Goal: Task Accomplishment & Management: Complete application form

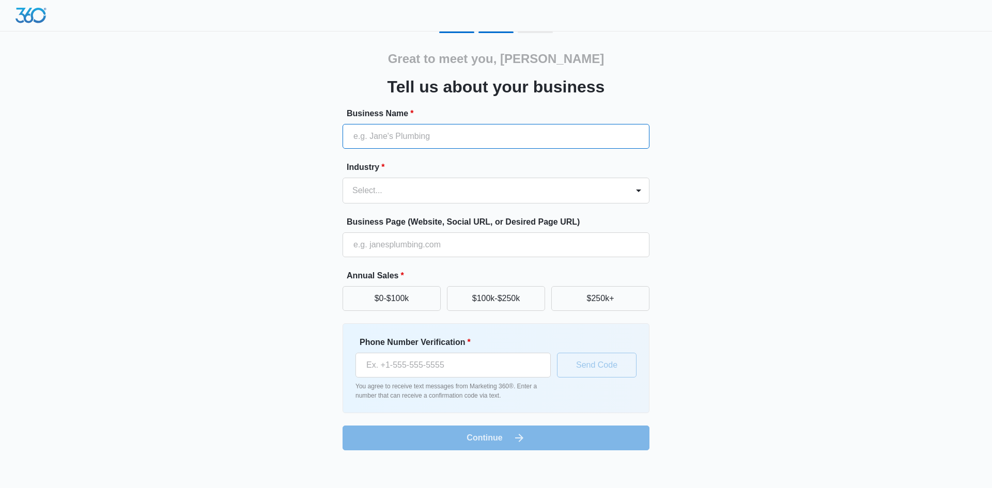
click at [419, 137] on input "Business Name *" at bounding box center [495, 136] width 307 height 25
type input "[PERSON_NAME]’s Roofing Co."
type input "[PHONE_NUMBER]"
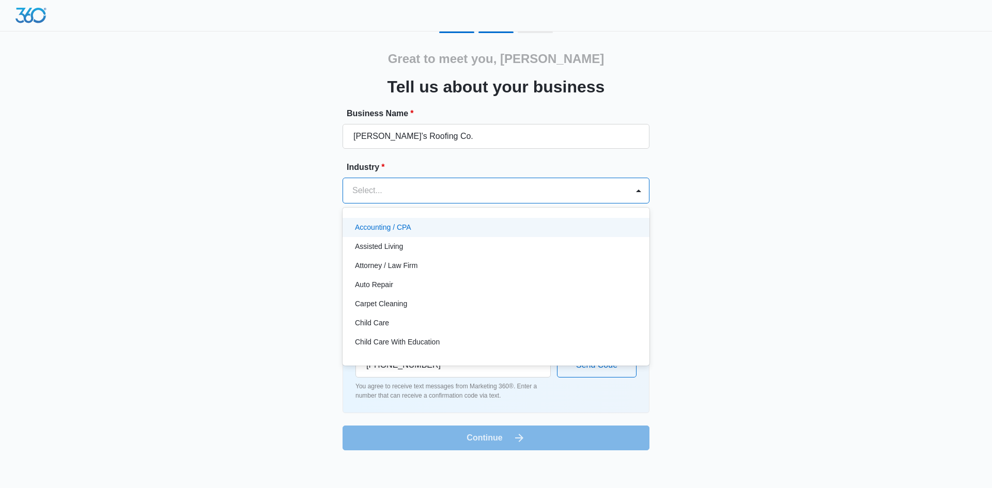
drag, startPoint x: 419, startPoint y: 188, endPoint x: 416, endPoint y: 194, distance: 6.2
click at [418, 188] on div at bounding box center [483, 190] width 262 height 14
type input "roo"
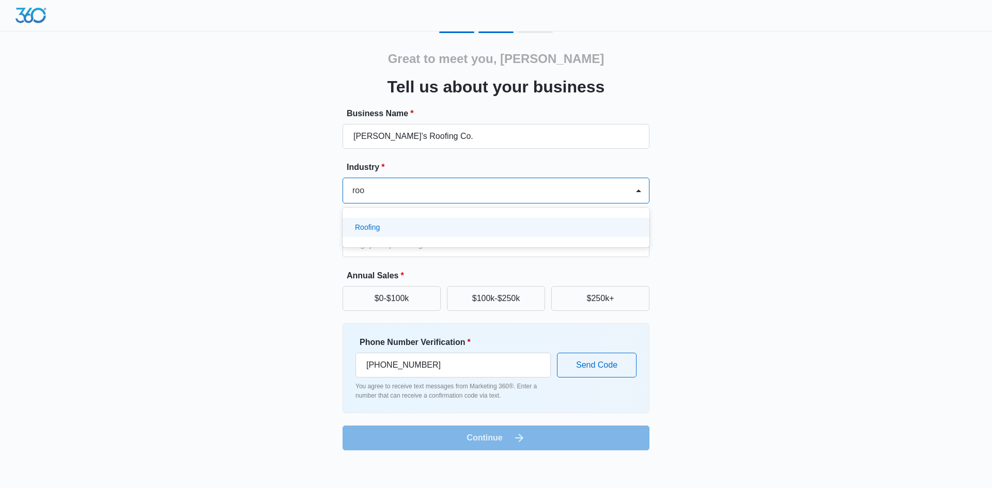
click at [401, 228] on div "Roofing" at bounding box center [495, 227] width 280 height 11
click at [396, 242] on input "Business Page (Website, Social URL, or Desired Page URL)" at bounding box center [495, 244] width 307 height 25
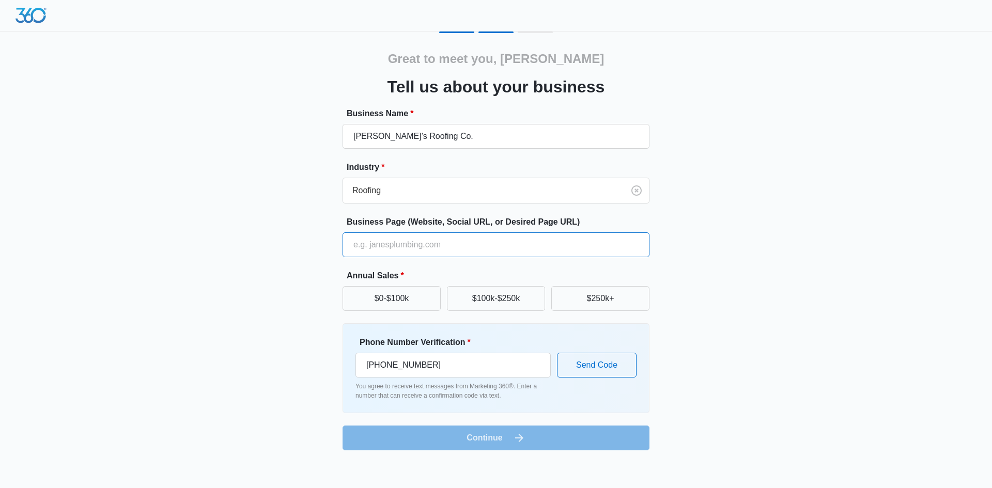
type input "[URL][DOMAIN_NAME]"
click at [392, 302] on button "$0-$100k" at bounding box center [391, 298] width 98 height 25
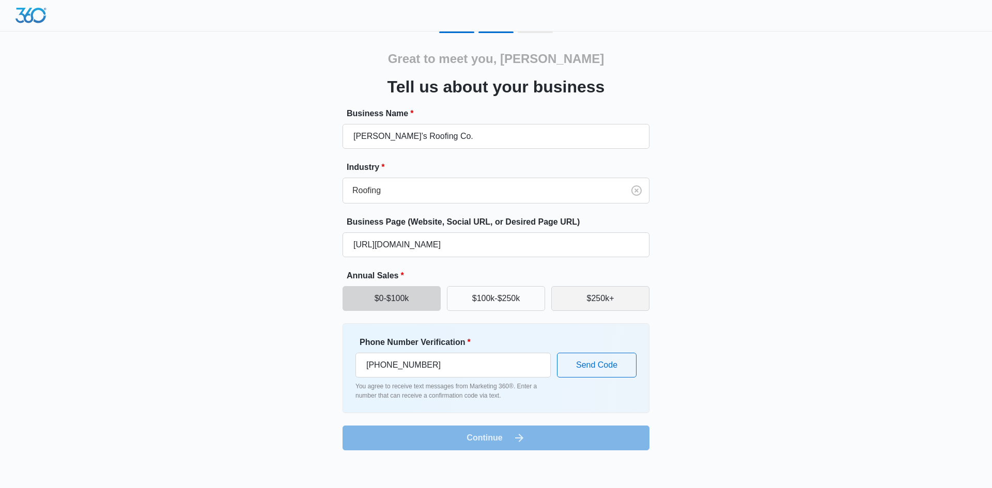
click at [624, 302] on button "$250k+" at bounding box center [600, 298] width 98 height 25
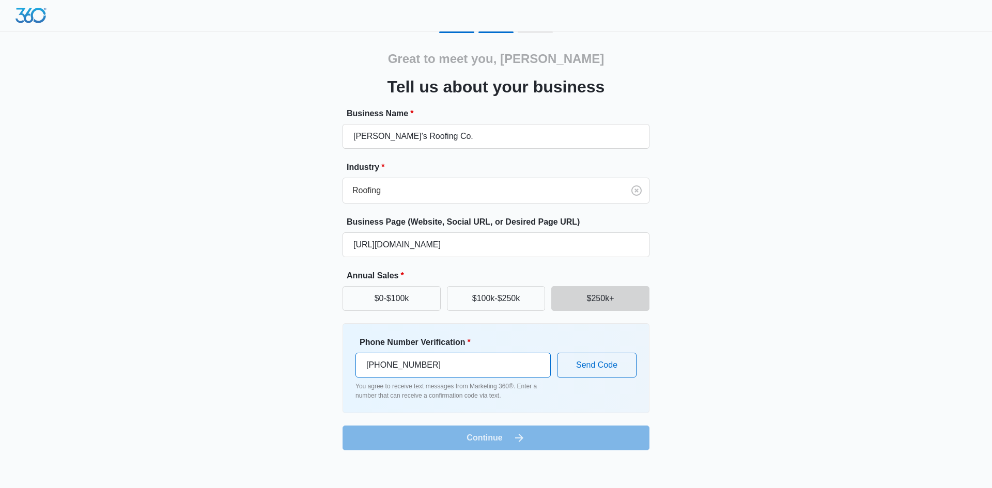
click at [453, 362] on input "[PHONE_NUMBER]" at bounding box center [452, 365] width 195 height 25
drag, startPoint x: 453, startPoint y: 365, endPoint x: 355, endPoint y: 372, distance: 97.8
click at [355, 372] on input "[PHONE_NUMBER]" at bounding box center [452, 365] width 195 height 25
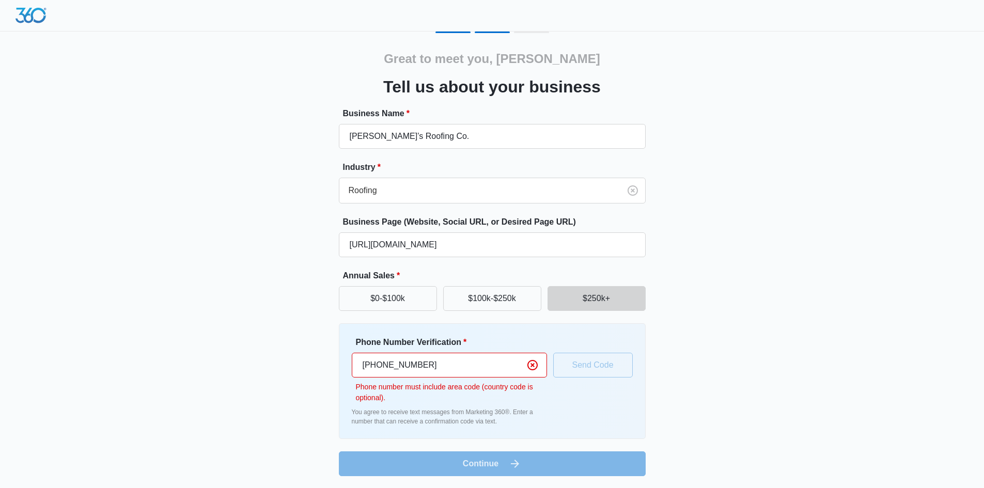
drag, startPoint x: 375, startPoint y: 362, endPoint x: 333, endPoint y: 364, distance: 42.4
click at [333, 364] on div "Great to meet you, [PERSON_NAME] us about your business Business Name * [PERSON…" at bounding box center [492, 254] width 620 height 445
click at [364, 367] on input "(779) 065-194" at bounding box center [449, 365] width 195 height 25
click at [368, 362] on input "(779) 065-194" at bounding box center [449, 365] width 195 height 25
click at [366, 361] on input "(779) 065-194" at bounding box center [449, 365] width 195 height 25
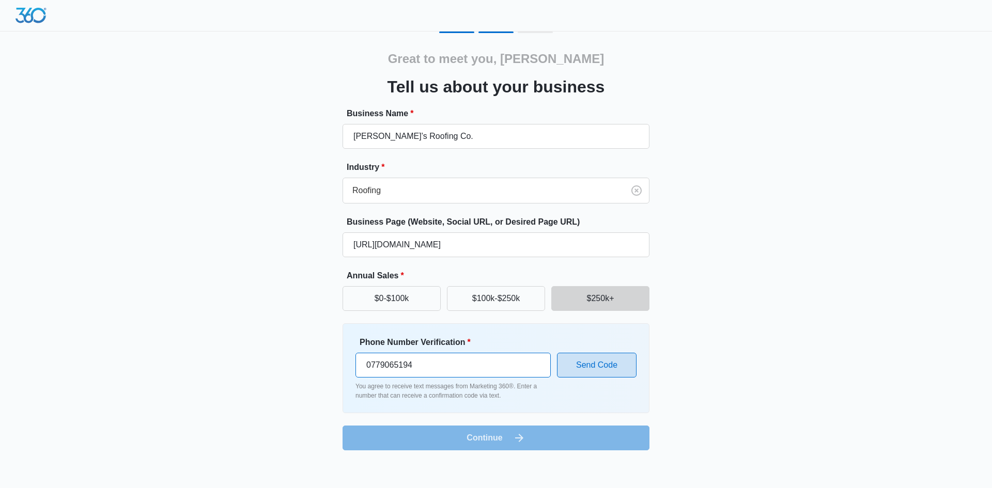
type input "0779065194"
click at [602, 365] on button "Send Code" at bounding box center [597, 365] width 80 height 25
